Goal: Information Seeking & Learning: Learn about a topic

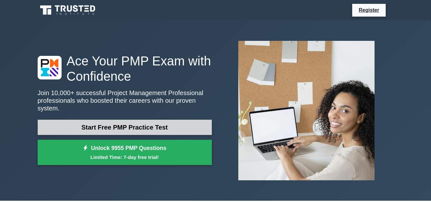
click at [139, 120] on link "Start Free PMP Practice Test" at bounding box center [125, 127] width 174 height 15
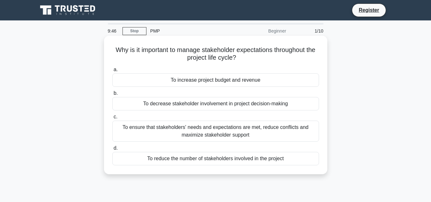
click at [250, 80] on div "To increase project budget and revenue" at bounding box center [215, 79] width 207 height 13
click at [112, 72] on input "a. To increase project budget and revenue" at bounding box center [112, 70] width 0 height 4
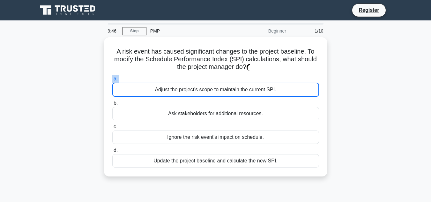
click at [250, 80] on label "a. Adjust the project's scope to maintain the current SPI." at bounding box center [215, 86] width 207 height 22
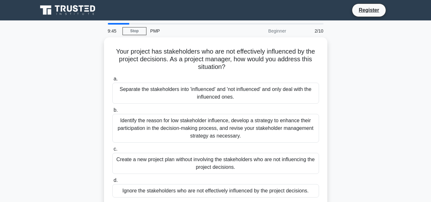
click at [250, 80] on label "a. Separate the stakeholders into 'influenced' and 'not influenced' and only de…" at bounding box center [215, 89] width 207 height 29
click at [112, 80] on input "a. Separate the stakeholders into 'influenced' and 'not influenced' and only de…" at bounding box center [112, 79] width 0 height 4
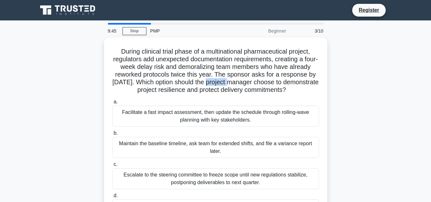
click at [250, 80] on h5 "During clinical trial phase of a multinational pharmaceutical project, regulato…" at bounding box center [216, 71] width 208 height 47
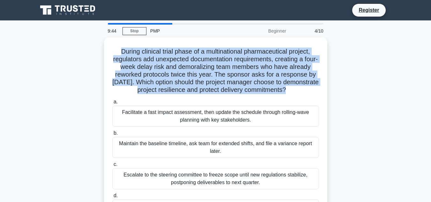
click at [250, 80] on h5 "During clinical trial phase of a multinational pharmaceutical project, regulato…" at bounding box center [216, 71] width 208 height 47
drag, startPoint x: 250, startPoint y: 80, endPoint x: 210, endPoint y: -17, distance: 104.7
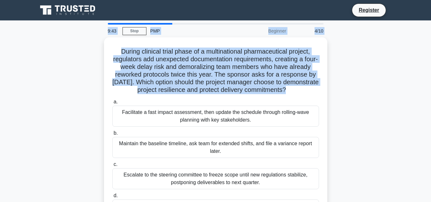
click at [210, 0] on html "Register 9:43 Stop PMP" at bounding box center [215, 172] width 431 height 344
click at [59, 55] on div "During clinical trial phase of a multinational pharmaceutical project, regulato…" at bounding box center [215, 137] width 363 height 200
